Goal: Communication & Community: Answer question/provide support

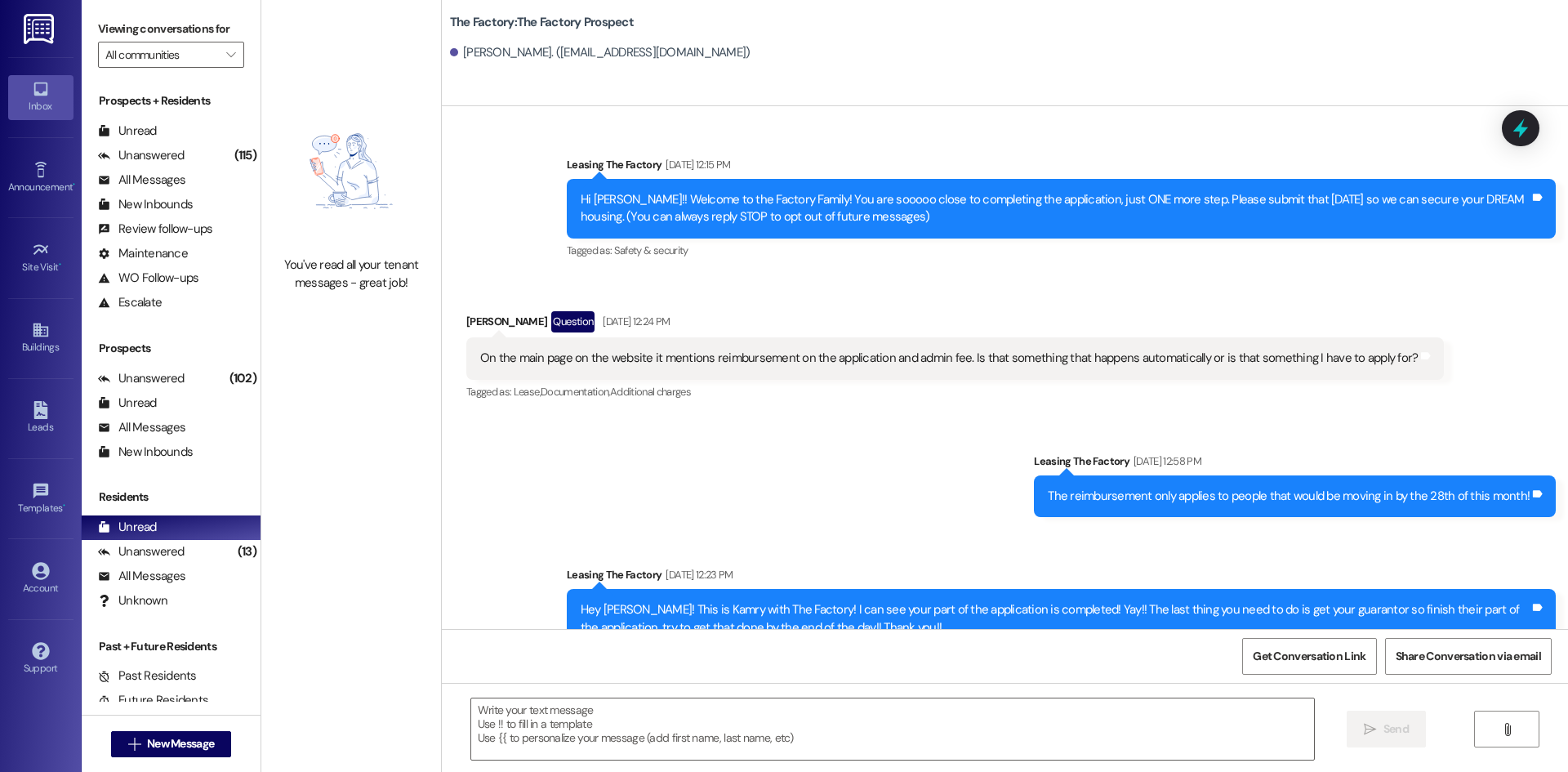
scroll to position [2585, 0]
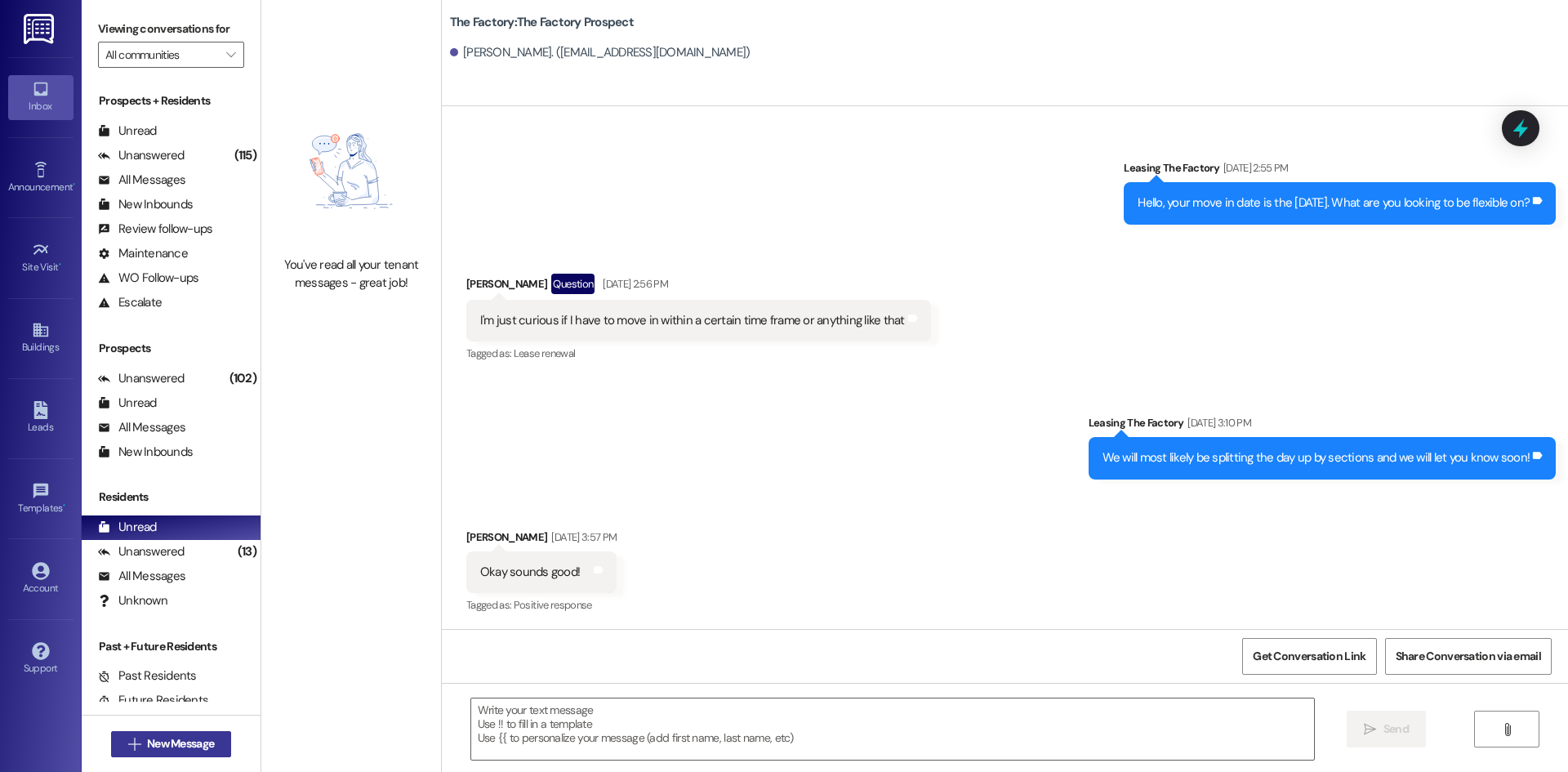
click at [206, 734] on button " New Message" at bounding box center [171, 744] width 121 height 26
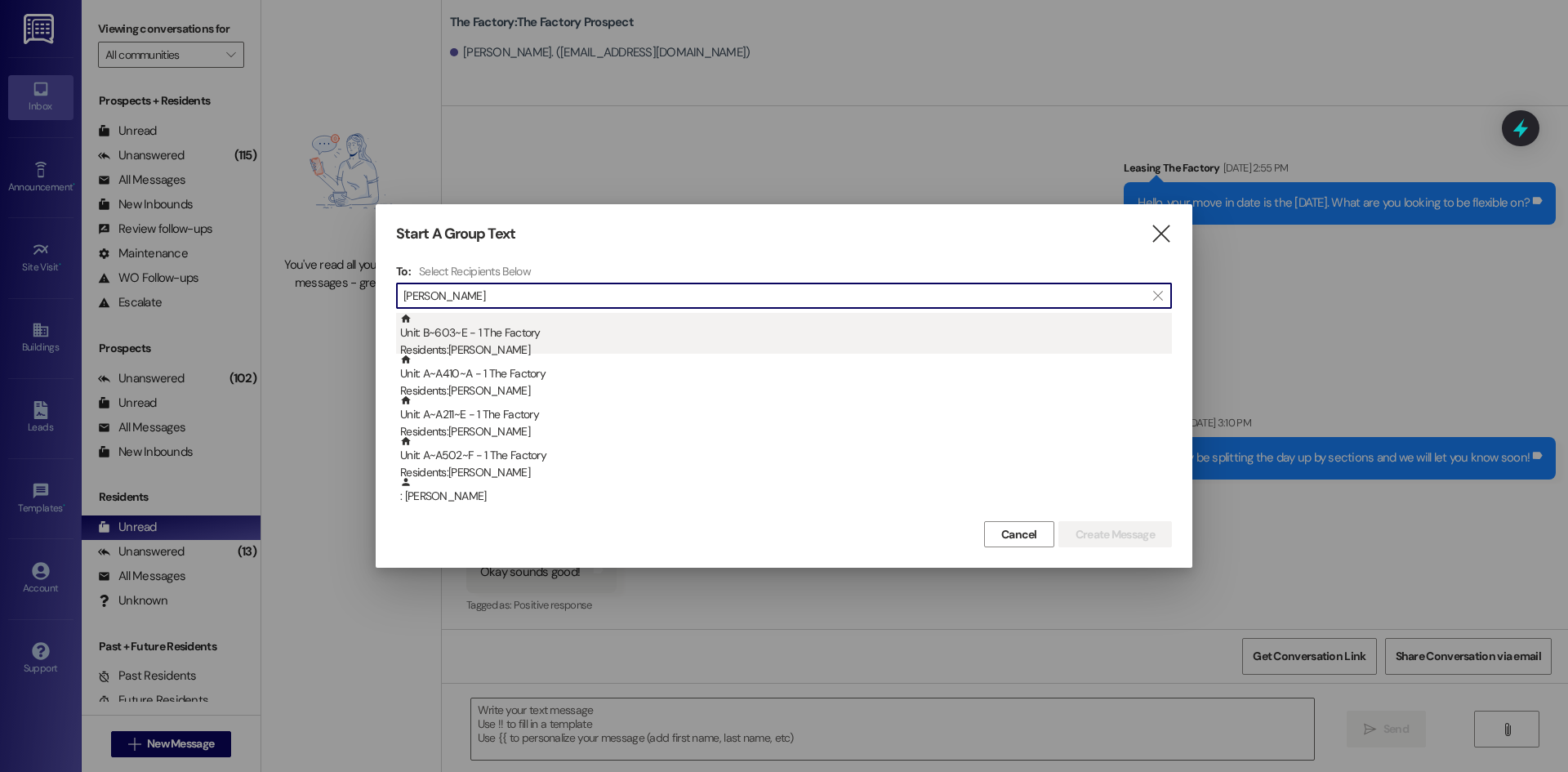
type input "[PERSON_NAME]"
click at [685, 326] on div "Unit: B~603~E - 1 The Factory Residents: [PERSON_NAME]" at bounding box center [786, 336] width 772 height 47
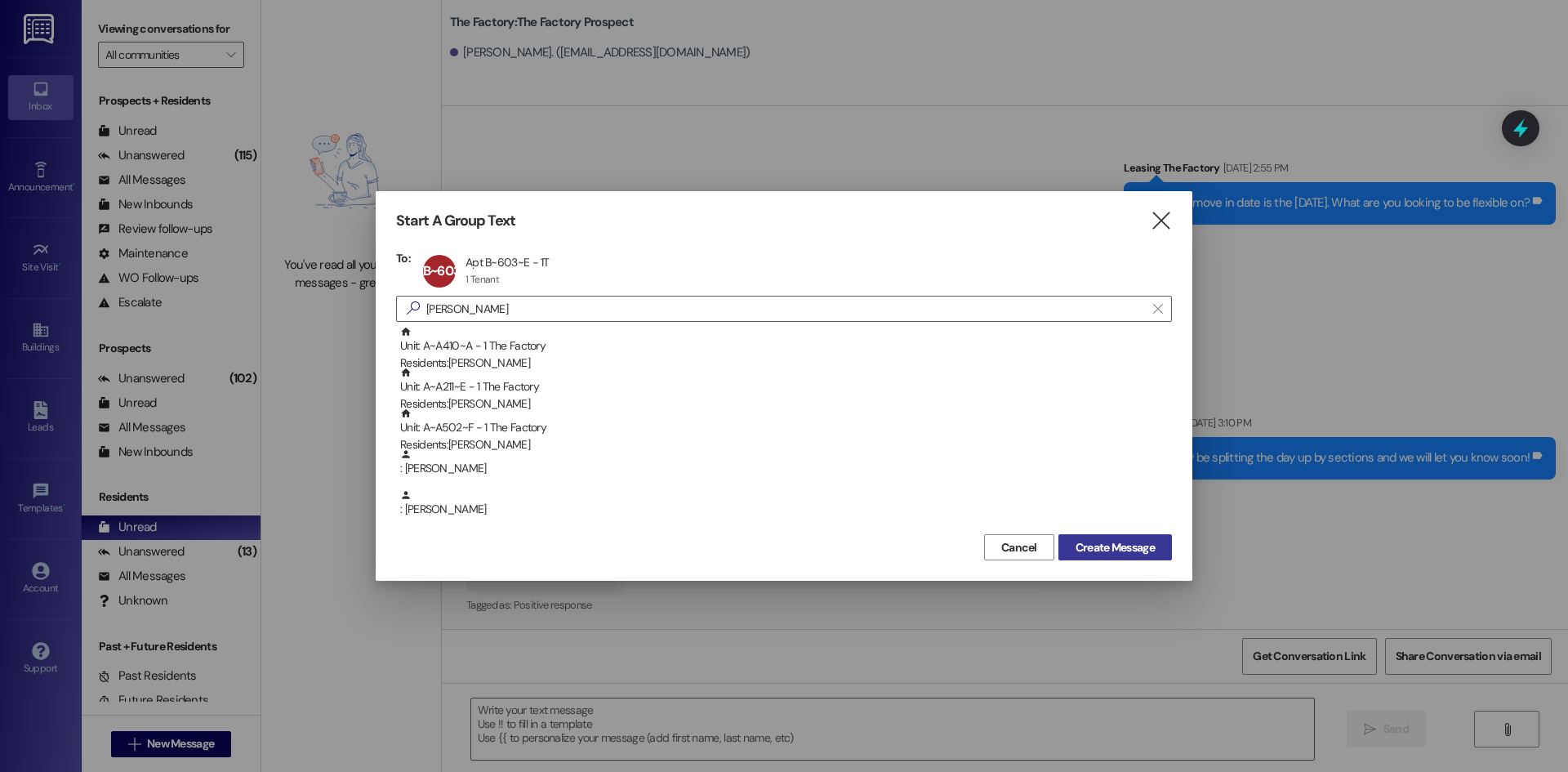
click at [1106, 542] on span "Create Message" at bounding box center [1114, 547] width 79 height 17
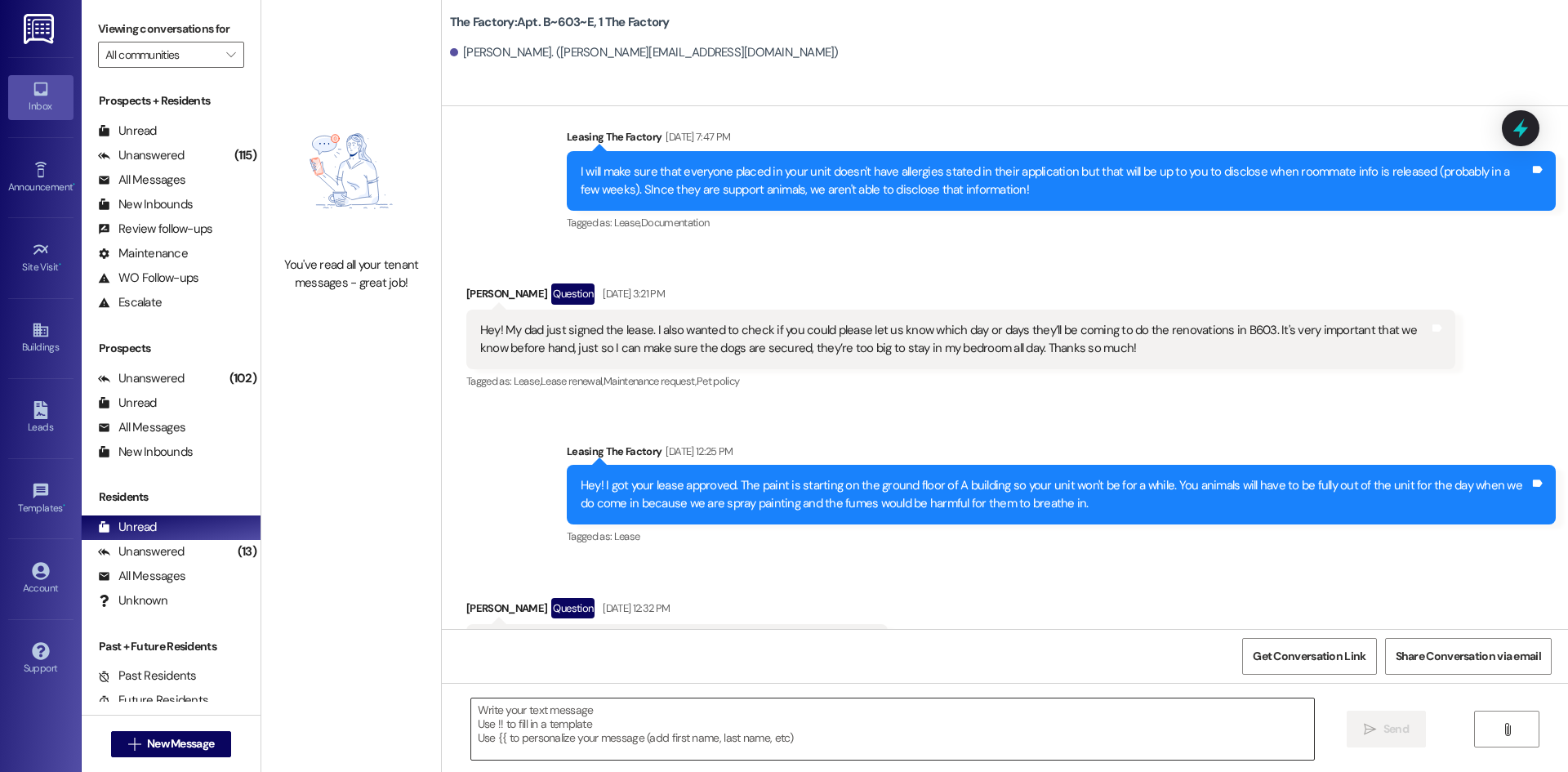
click at [590, 732] on textarea at bounding box center [892, 728] width 843 height 61
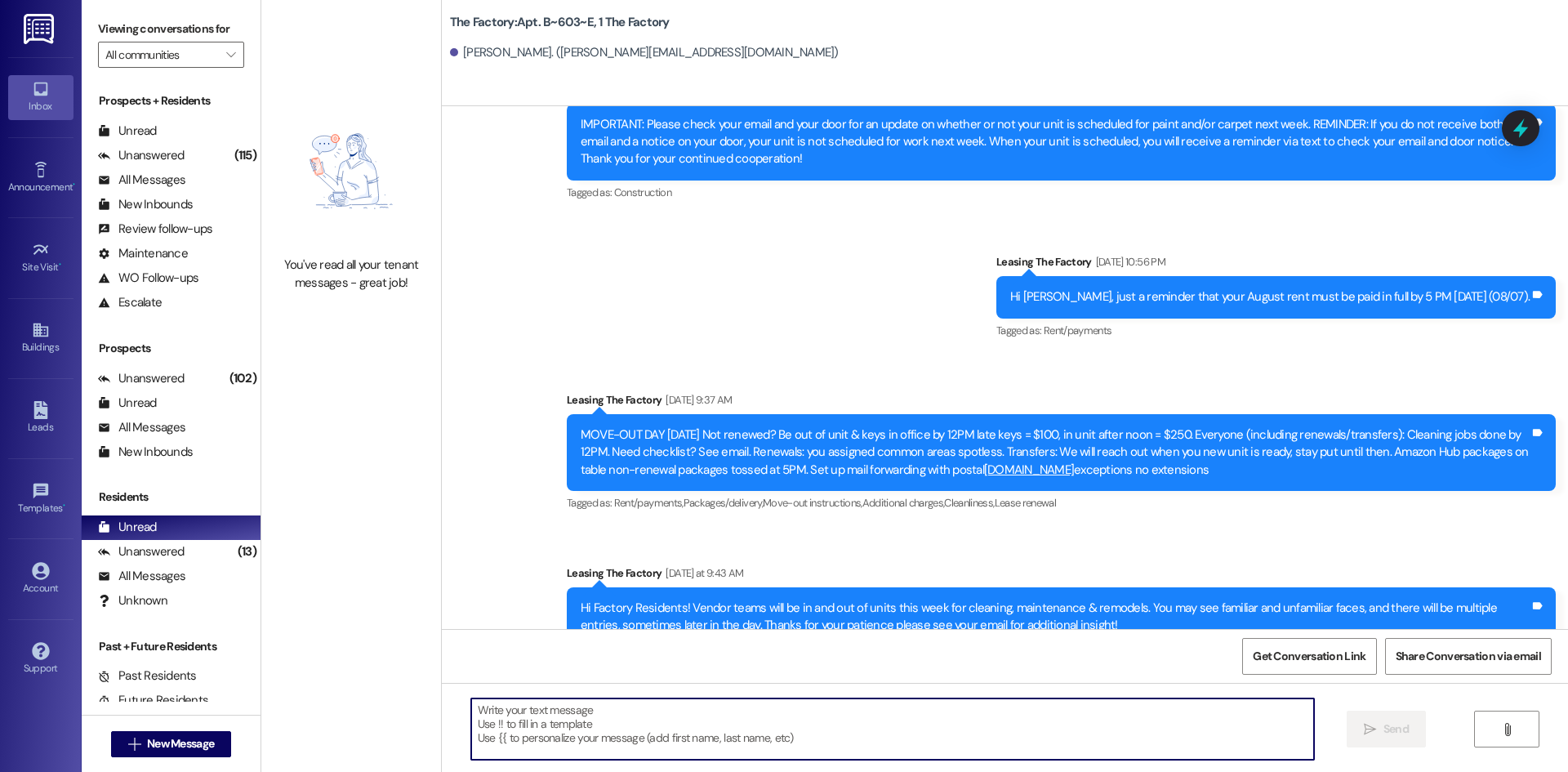
scroll to position [7157, 0]
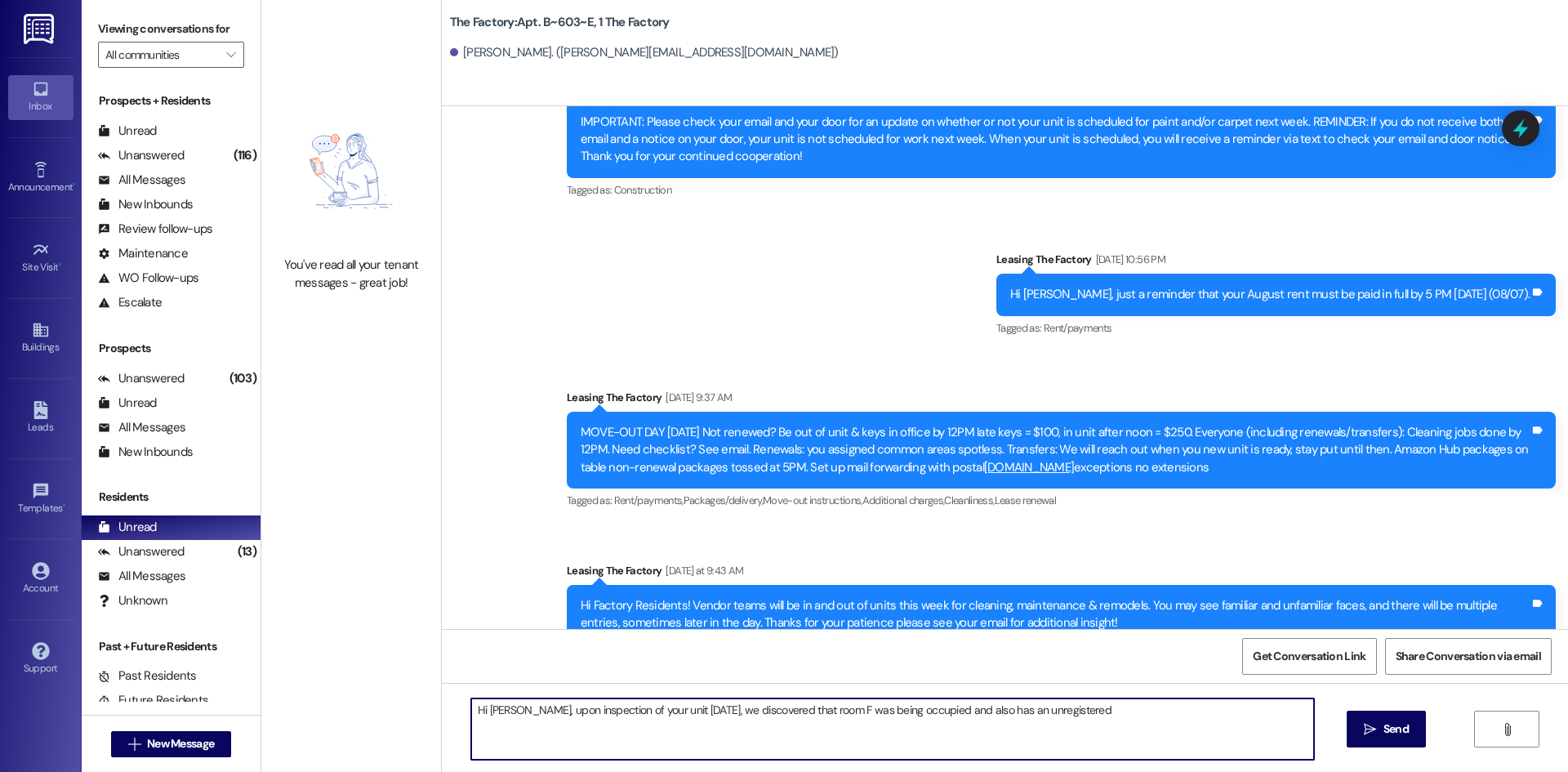
click at [1145, 720] on textarea "Hi [PERSON_NAME], upon inspection of your unit [DATE], we discovered that room …" at bounding box center [892, 728] width 843 height 61
click at [1107, 711] on textarea "Hi [PERSON_NAME], upon inspection of your unit [DATE], we discovered that room …" at bounding box center [892, 728] width 843 height 61
click at [1276, 710] on textarea "Hi [PERSON_NAME], upon inspection of your unit [DATE], we discovered that room …" at bounding box center [892, 728] width 843 height 61
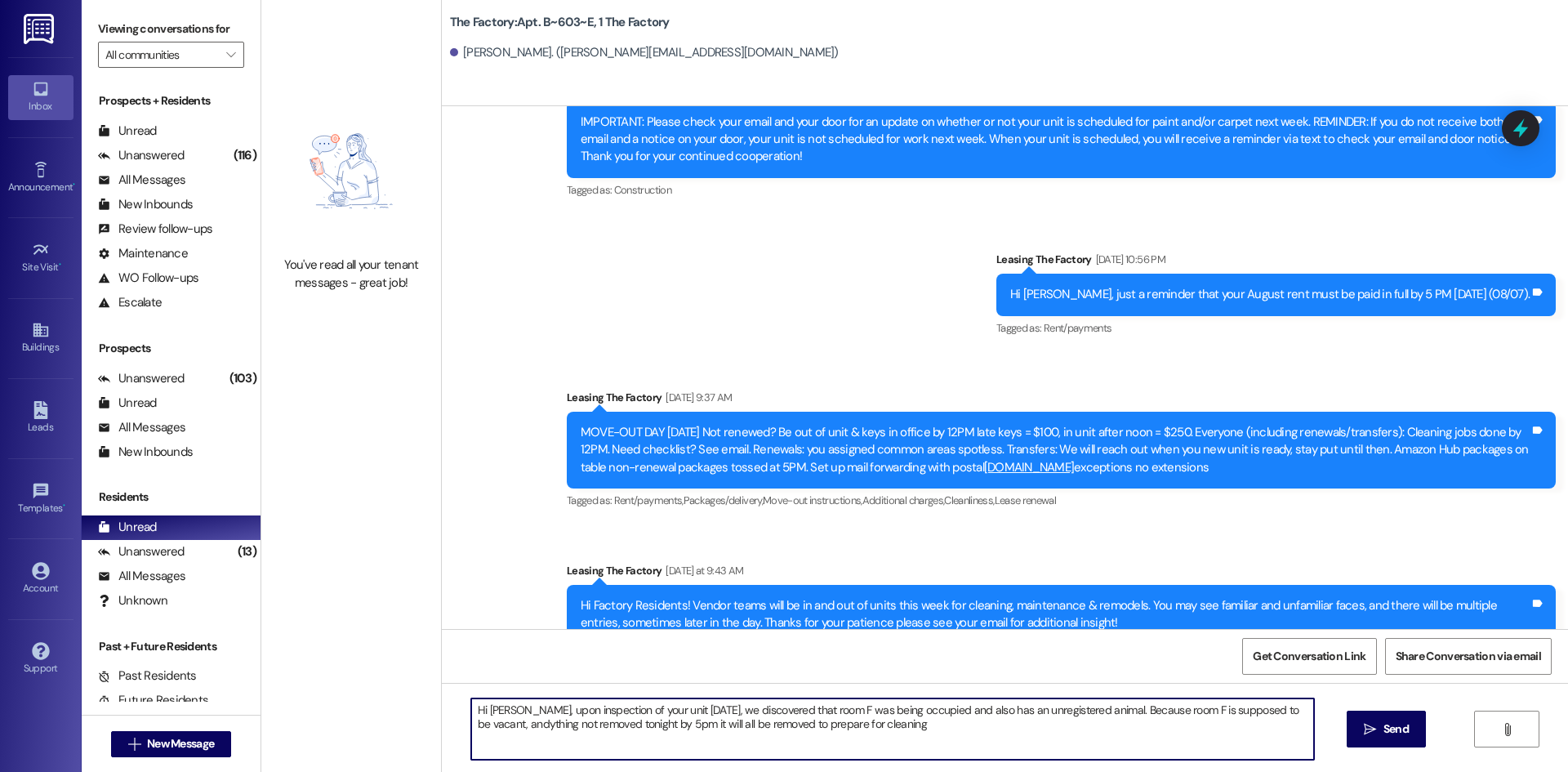
click at [660, 723] on textarea "Hi [PERSON_NAME], upon inspection of your unit [DATE], we discovered that room …" at bounding box center [892, 728] width 843 height 61
click at [659, 723] on textarea "Hi [PERSON_NAME], upon inspection of your unit [DATE], we discovered that room …" at bounding box center [892, 728] width 843 height 61
click at [891, 737] on textarea "Hi [PERSON_NAME], upon inspection of your unit [DATE], we discovered that room …" at bounding box center [892, 728] width 843 height 61
drag, startPoint x: 955, startPoint y: 726, endPoint x: 856, endPoint y: 739, distance: 99.8
click at [856, 739] on textarea "Hi [PERSON_NAME], upon inspection of your unit [DATE], we discovered that room …" at bounding box center [892, 728] width 843 height 61
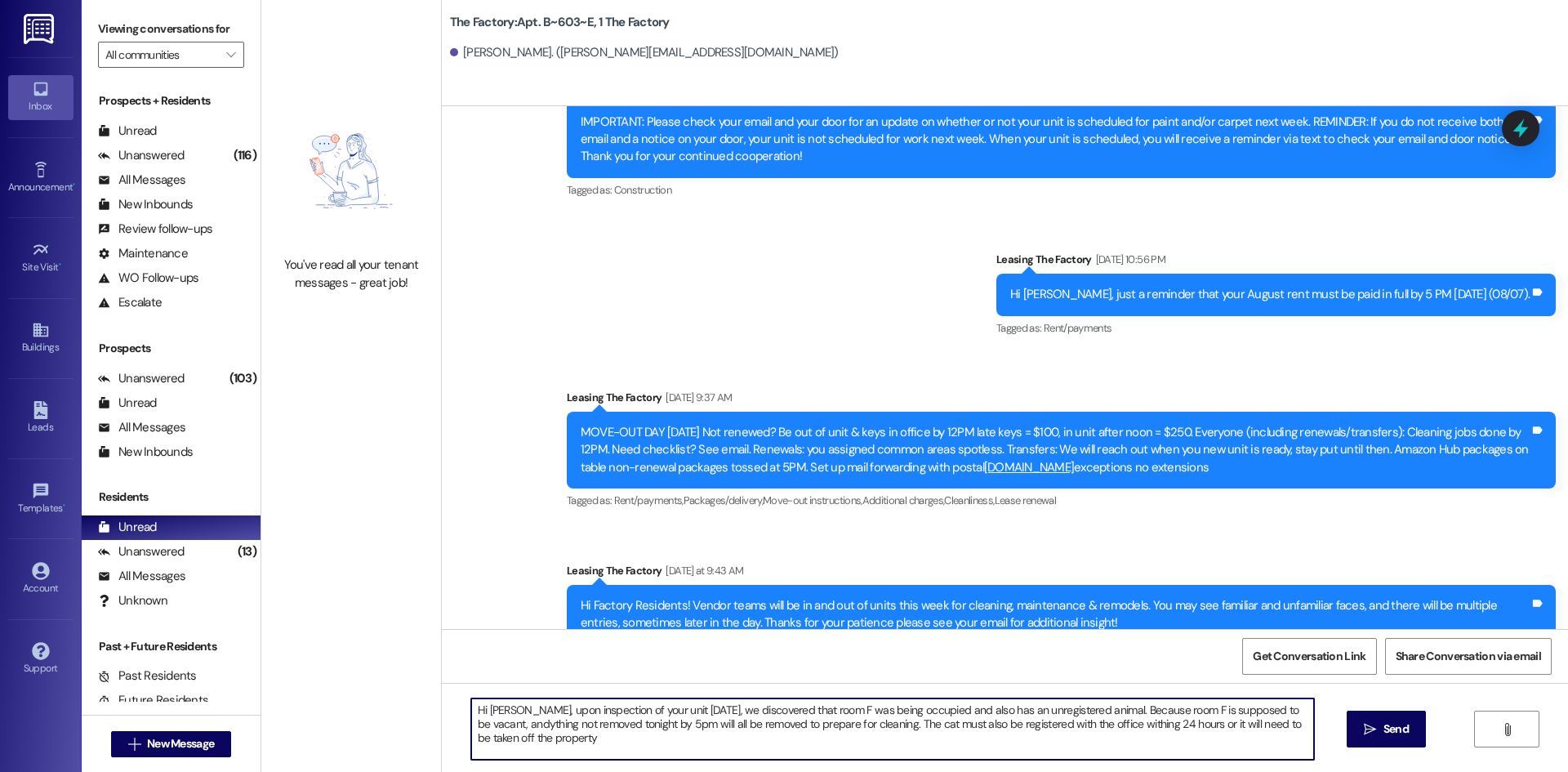
type textarea "Hi [PERSON_NAME], upon inspection of your unit [DATE], we discovered that room …"
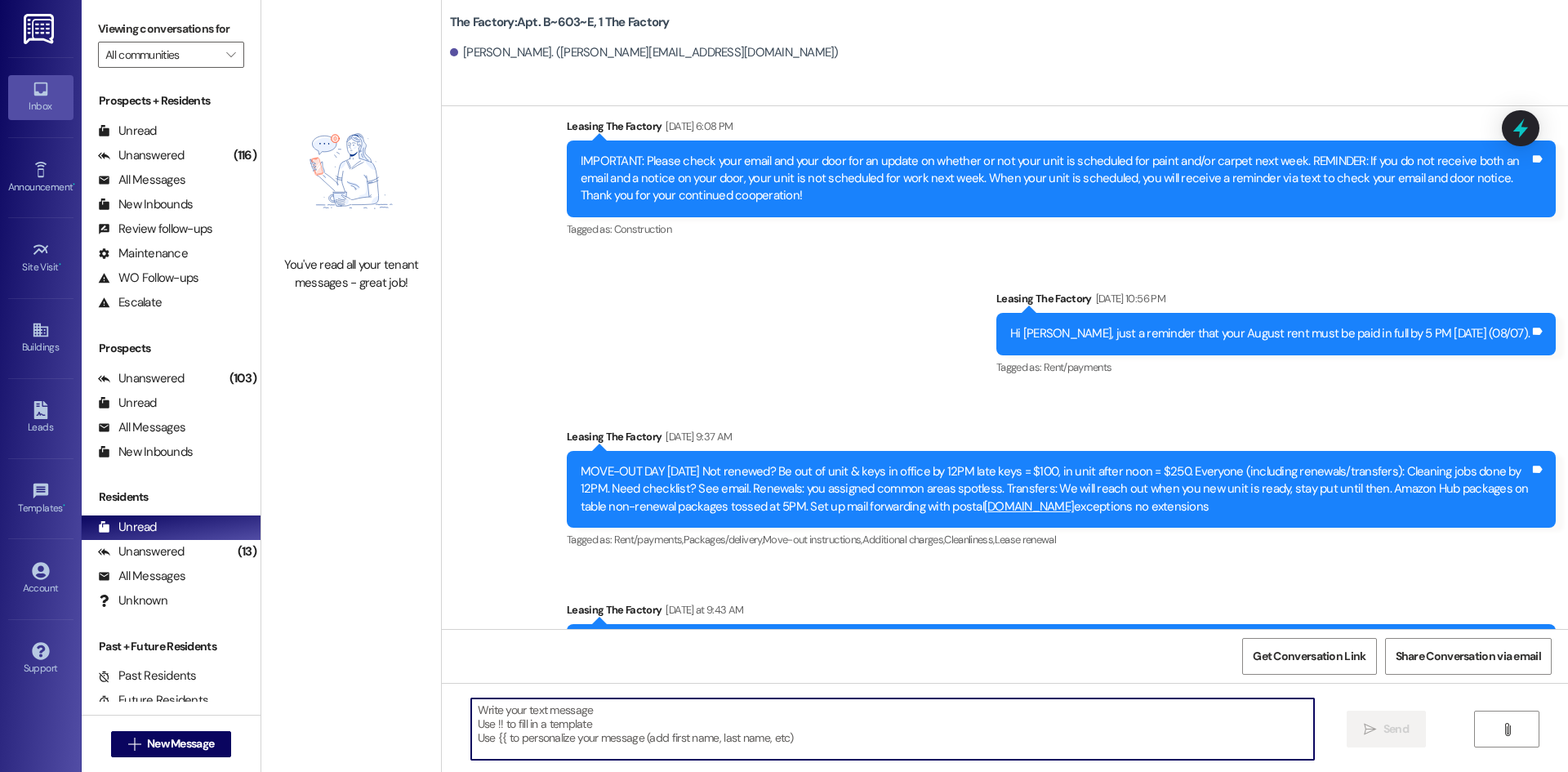
scroll to position [7288, 0]
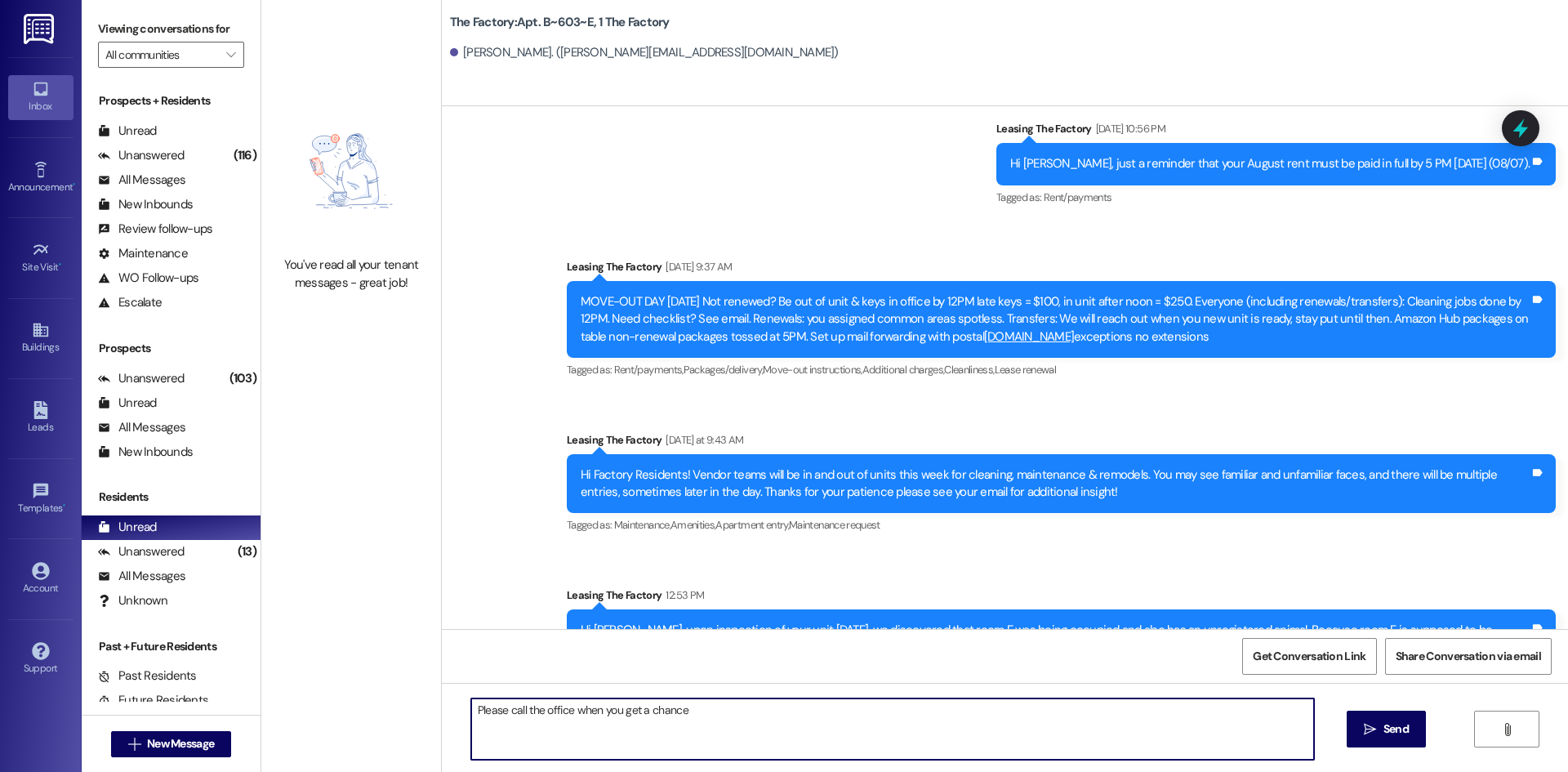
type textarea "Please call the office when you get a chance."
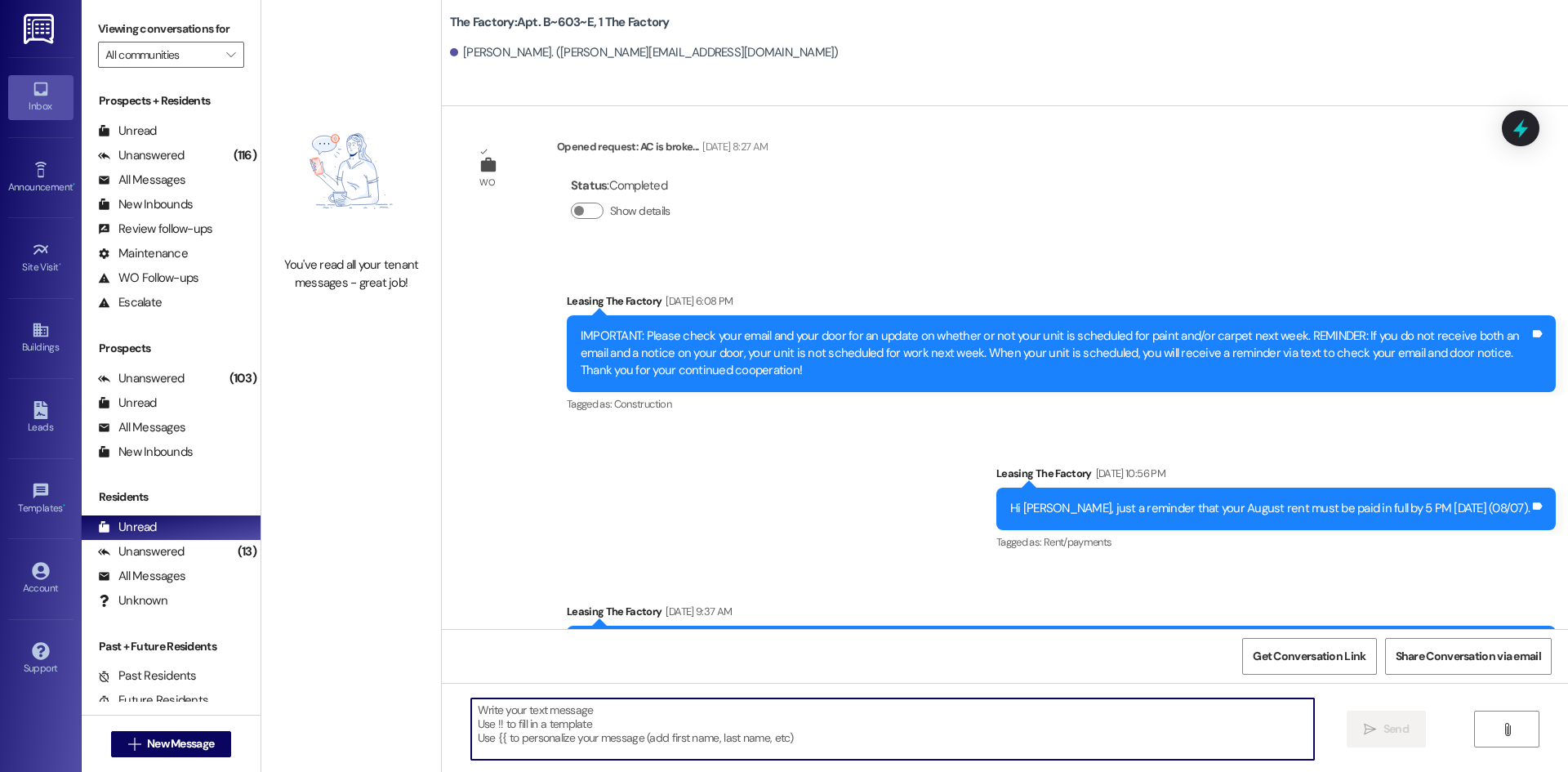
scroll to position [7402, 0]
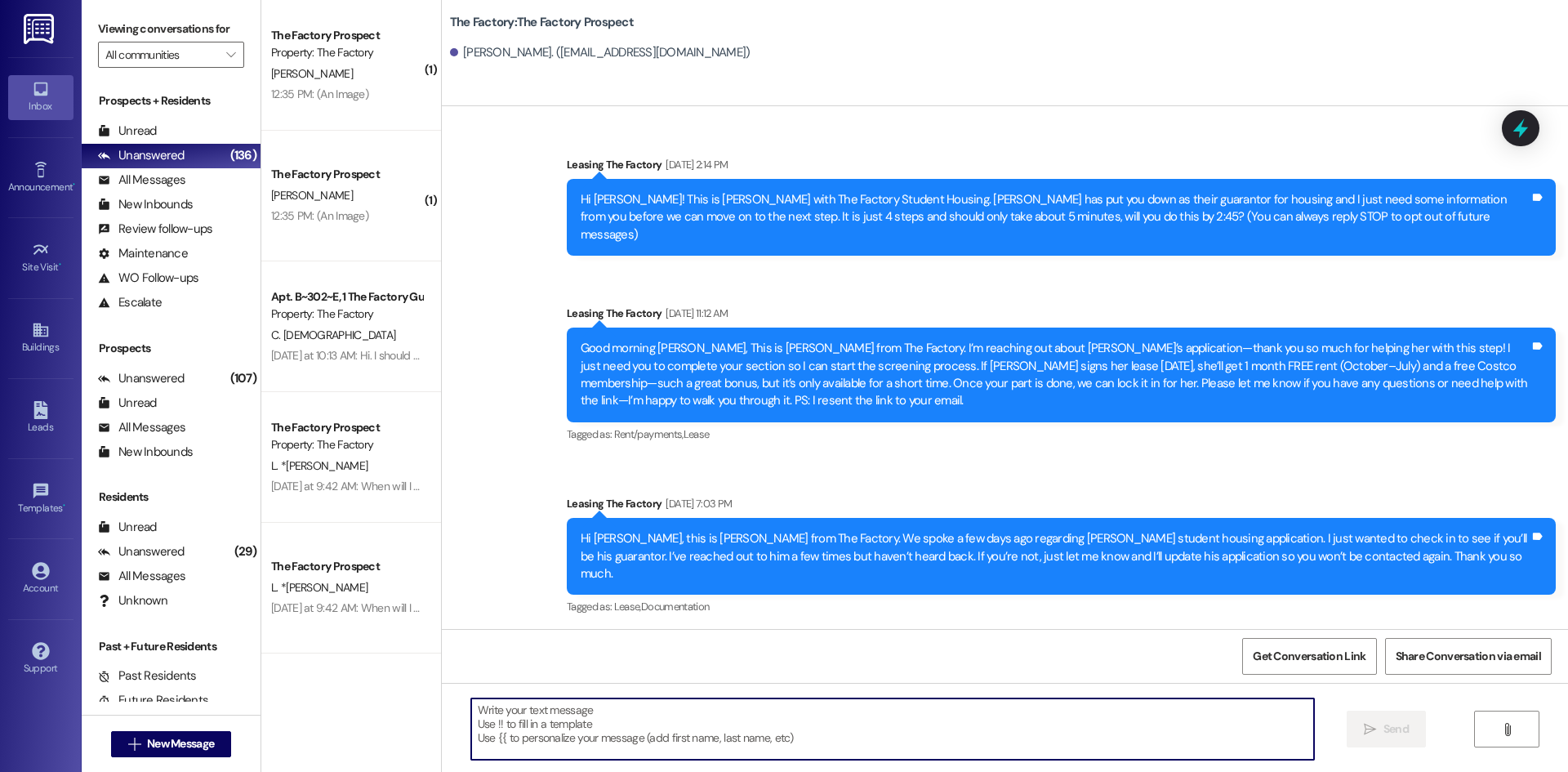
click at [644, 710] on textarea at bounding box center [892, 728] width 843 height 61
